Goal: Information Seeking & Learning: Learn about a topic

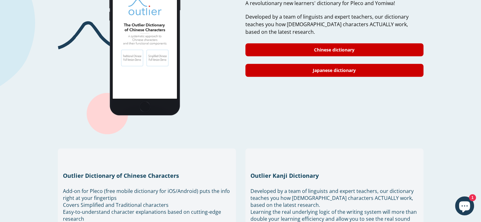
scroll to position [506, 0]
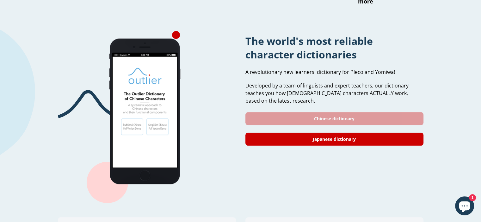
click at [285, 112] on link "Chinese dictionary" at bounding box center [335, 118] width 178 height 13
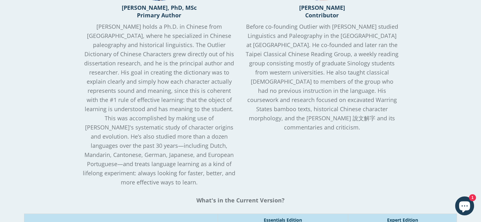
scroll to position [665, 0]
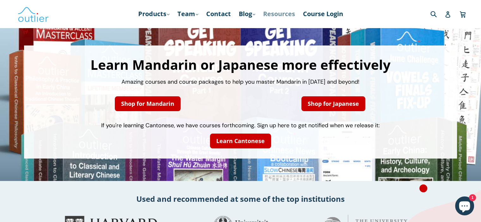
click at [281, 14] on link "Resources" at bounding box center [279, 13] width 38 height 11
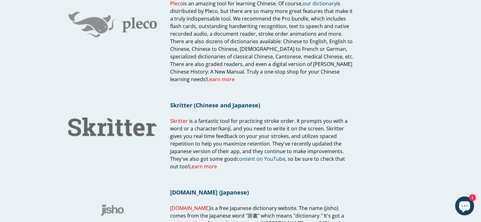
scroll to position [475, 0]
